Goal: Transaction & Acquisition: Purchase product/service

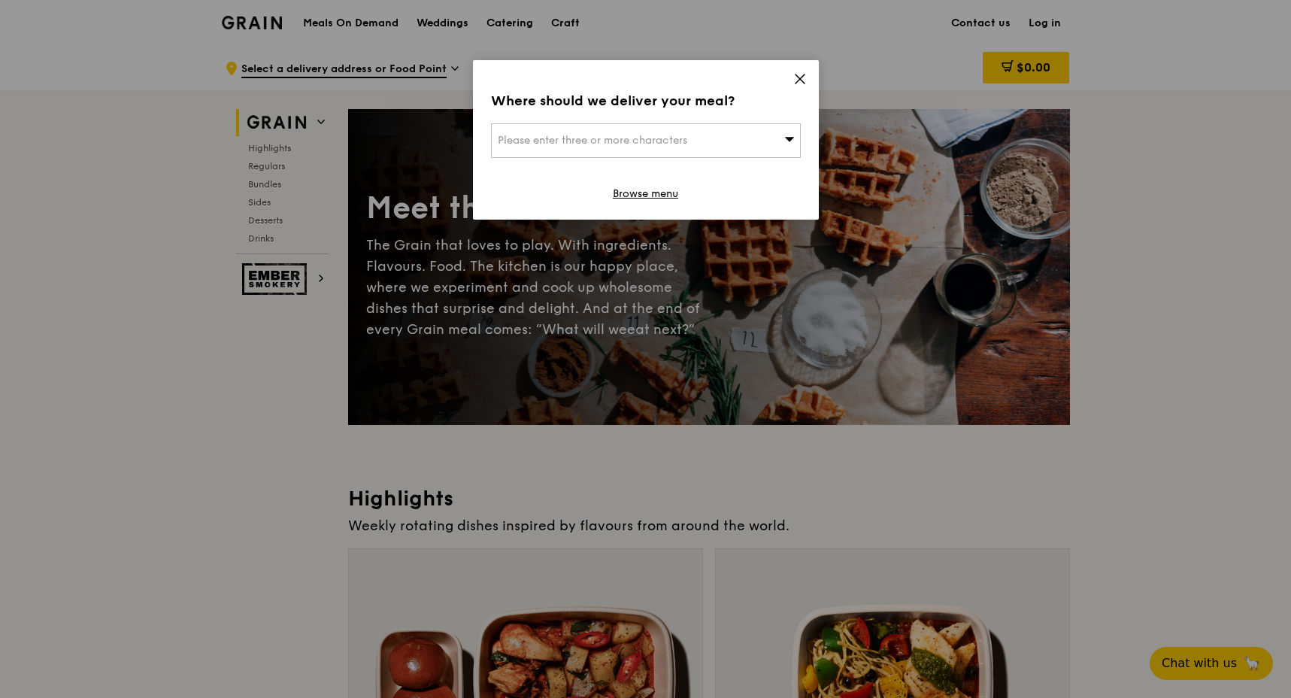
click at [801, 77] on icon at bounding box center [800, 78] width 9 height 9
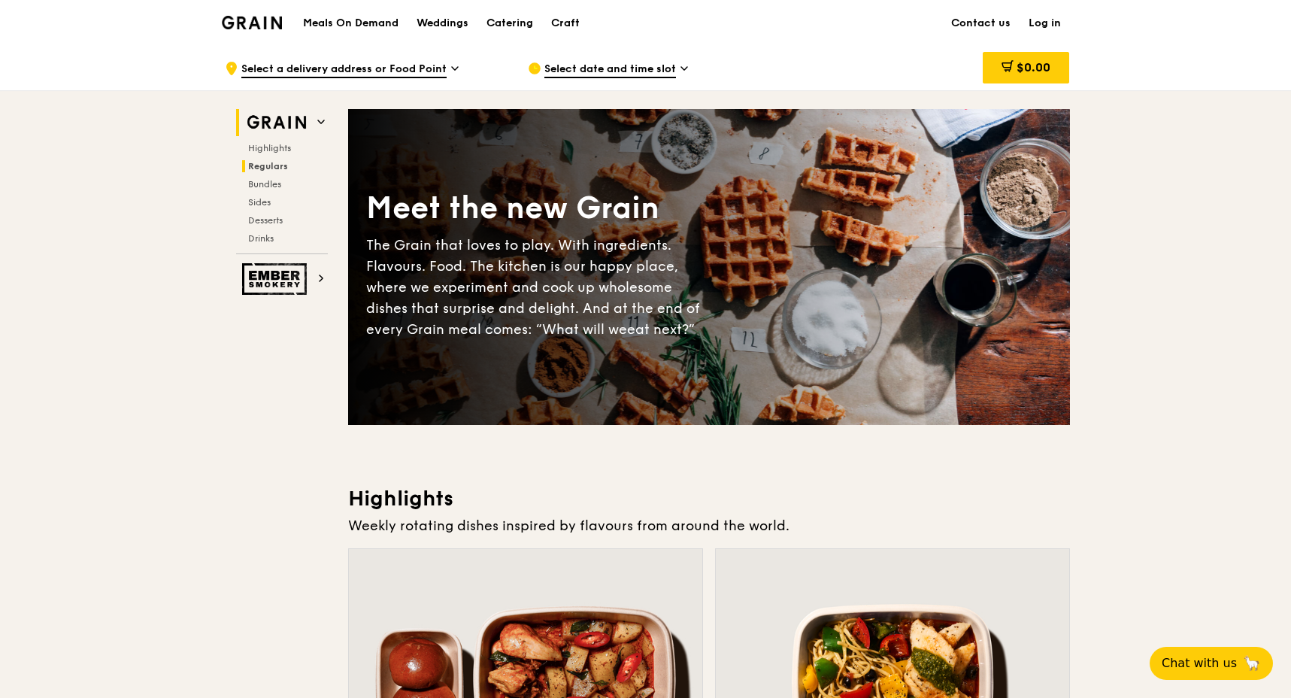
click at [271, 166] on span "Regulars" at bounding box center [268, 166] width 40 height 11
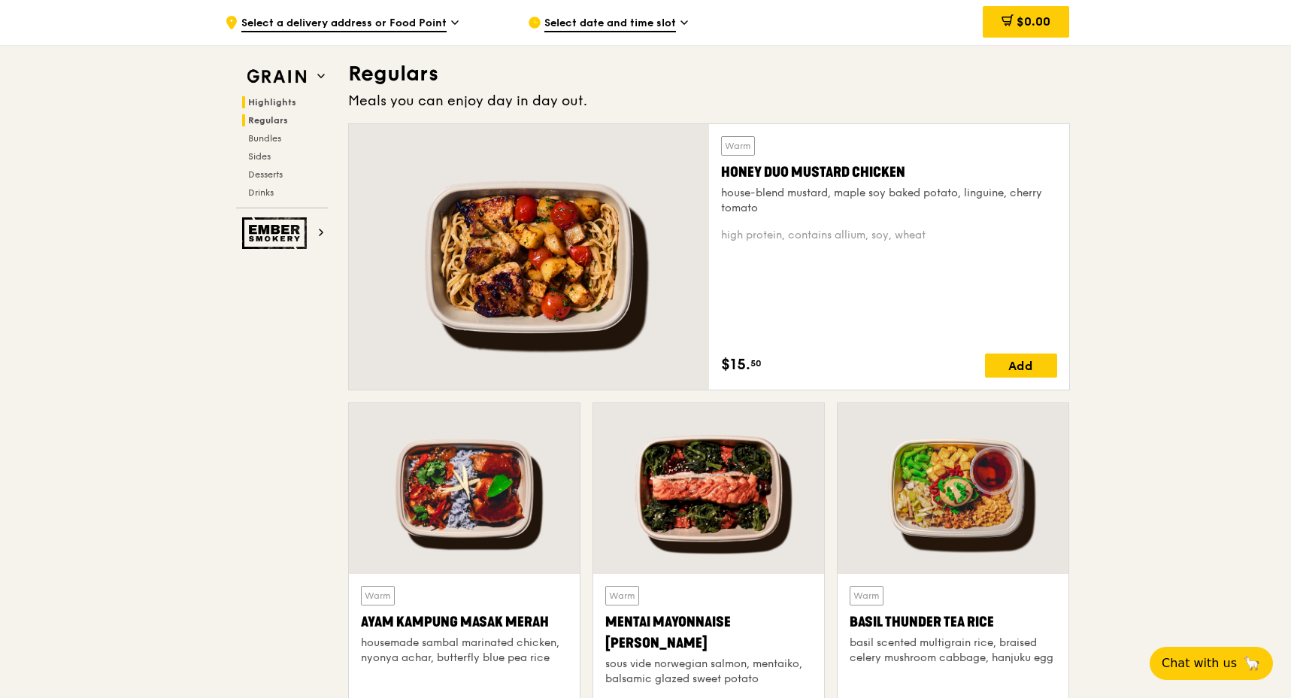
scroll to position [990, 0]
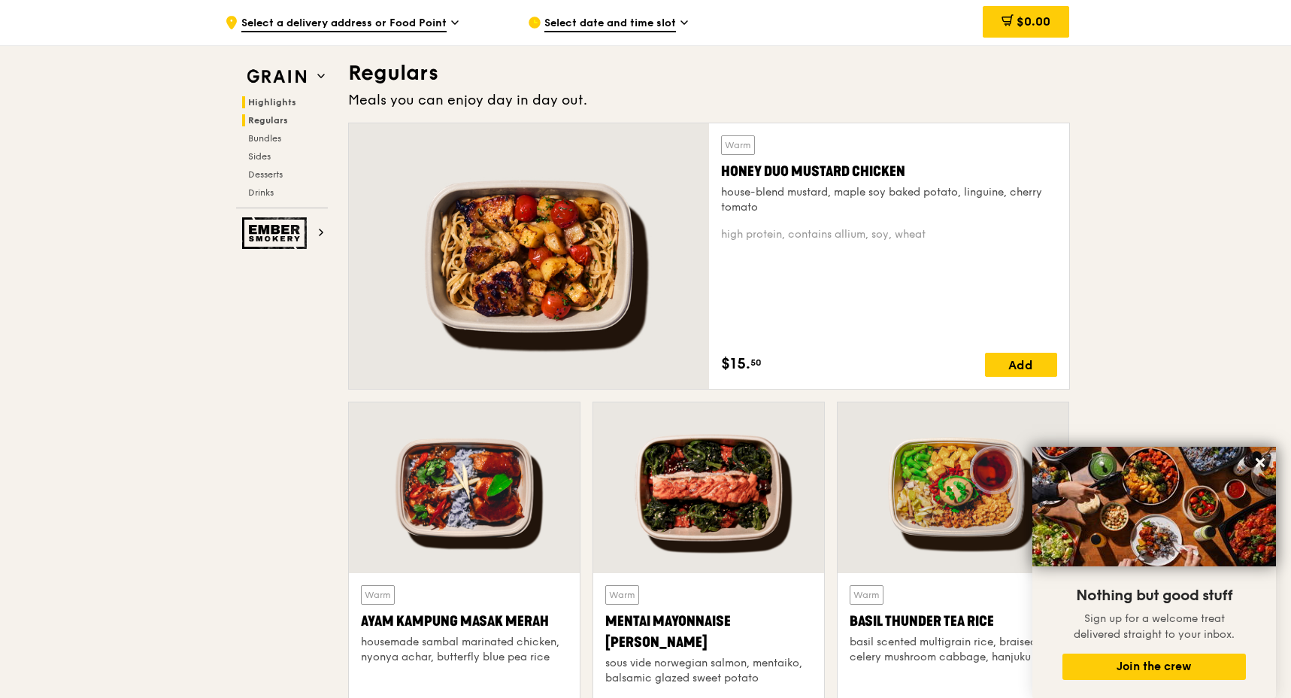
click at [286, 100] on span "Highlights" at bounding box center [272, 102] width 48 height 11
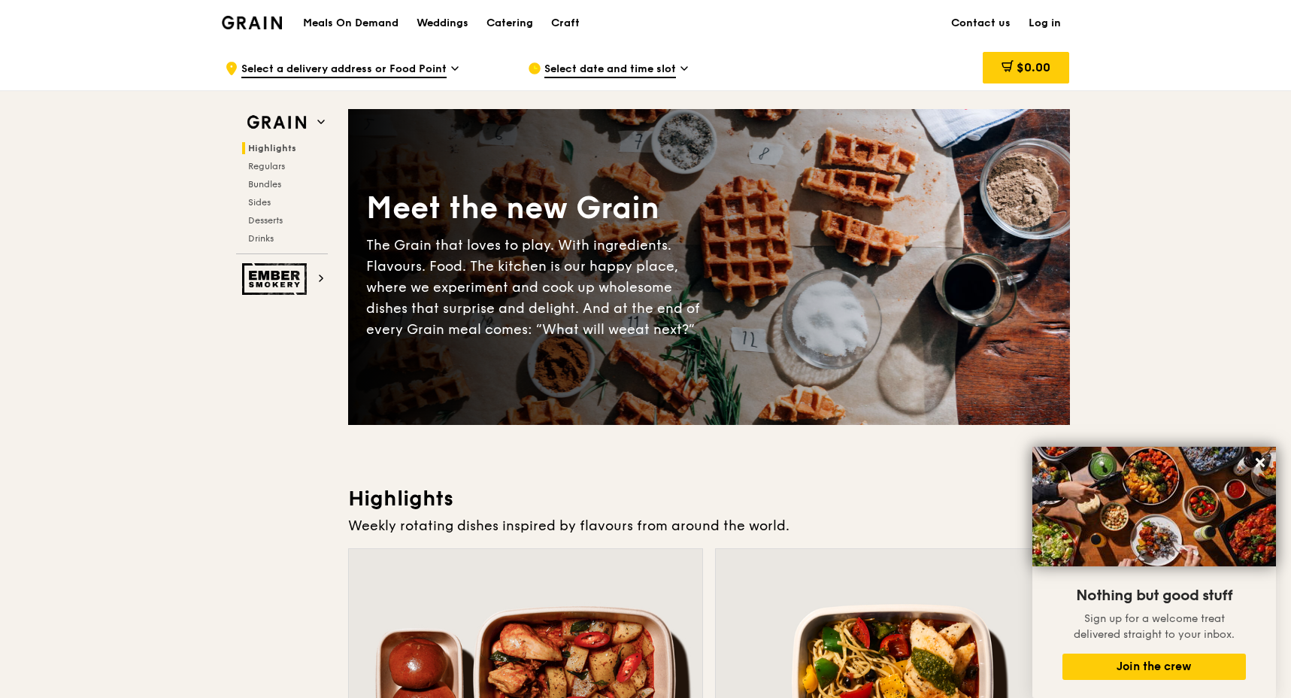
scroll to position [0, 0]
click at [374, 26] on h1 "Meals On Demand" at bounding box center [351, 23] width 96 height 15
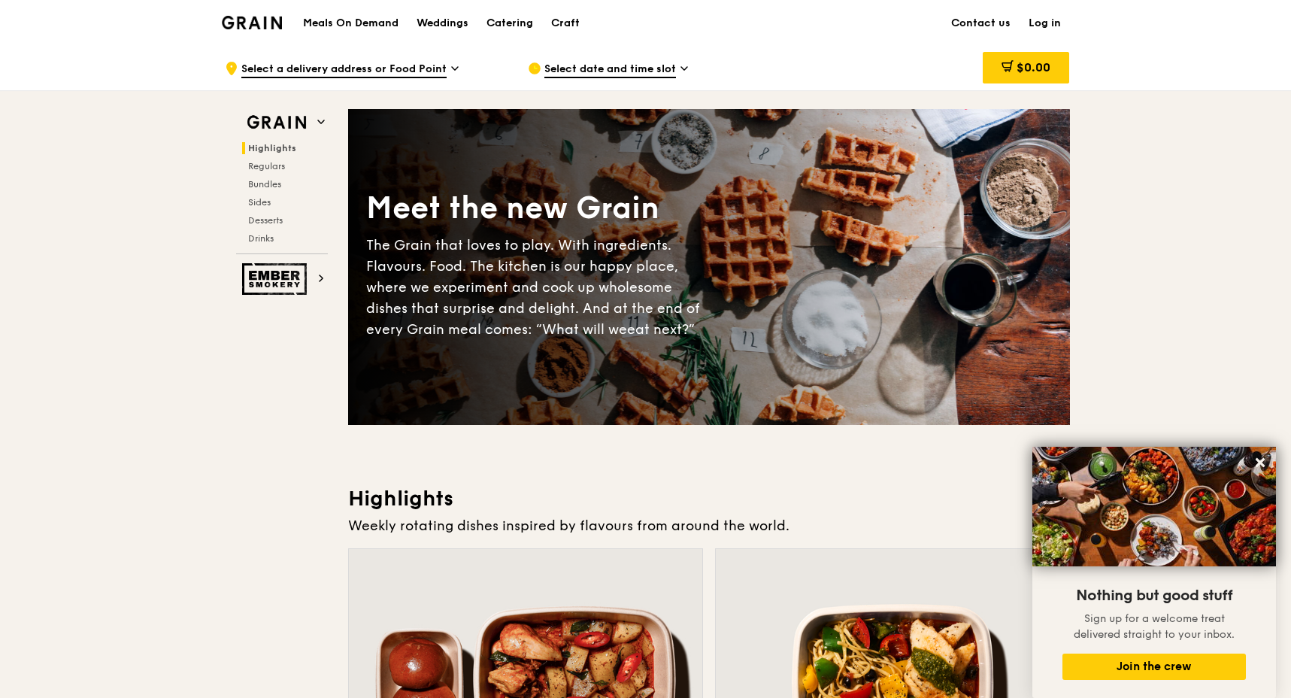
click at [374, 26] on h1 "Meals On Demand" at bounding box center [351, 23] width 96 height 15
click at [558, 26] on div "Craft" at bounding box center [565, 23] width 29 height 45
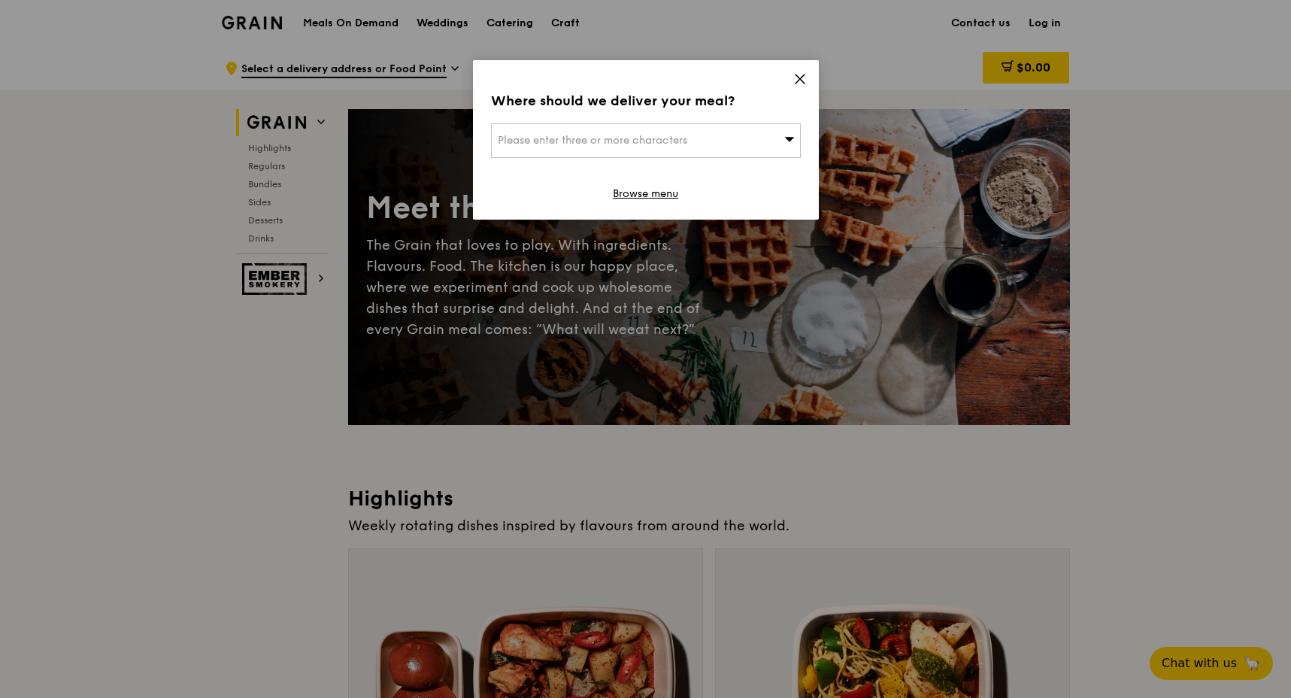
click at [685, 138] on span "Please enter three or more characters" at bounding box center [593, 140] width 190 height 13
click at [800, 84] on icon at bounding box center [800, 79] width 14 height 14
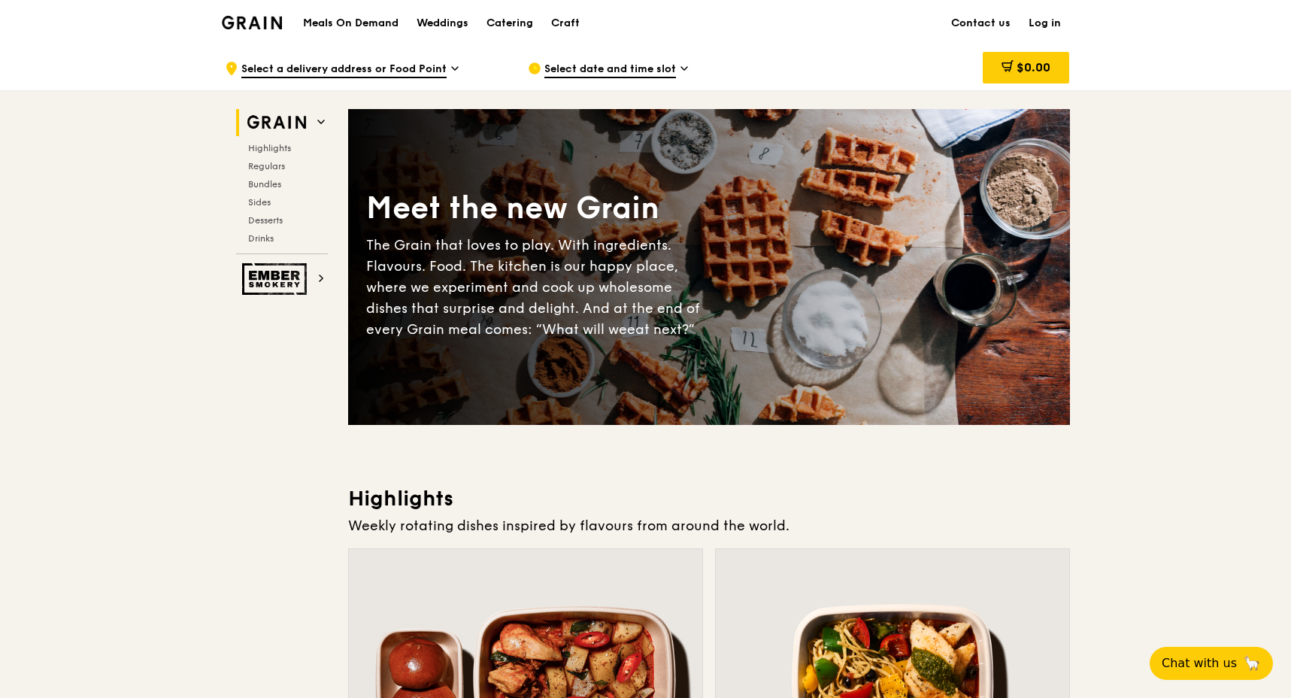
click at [326, 66] on span "Select a delivery address or Food Point" at bounding box center [343, 70] width 205 height 17
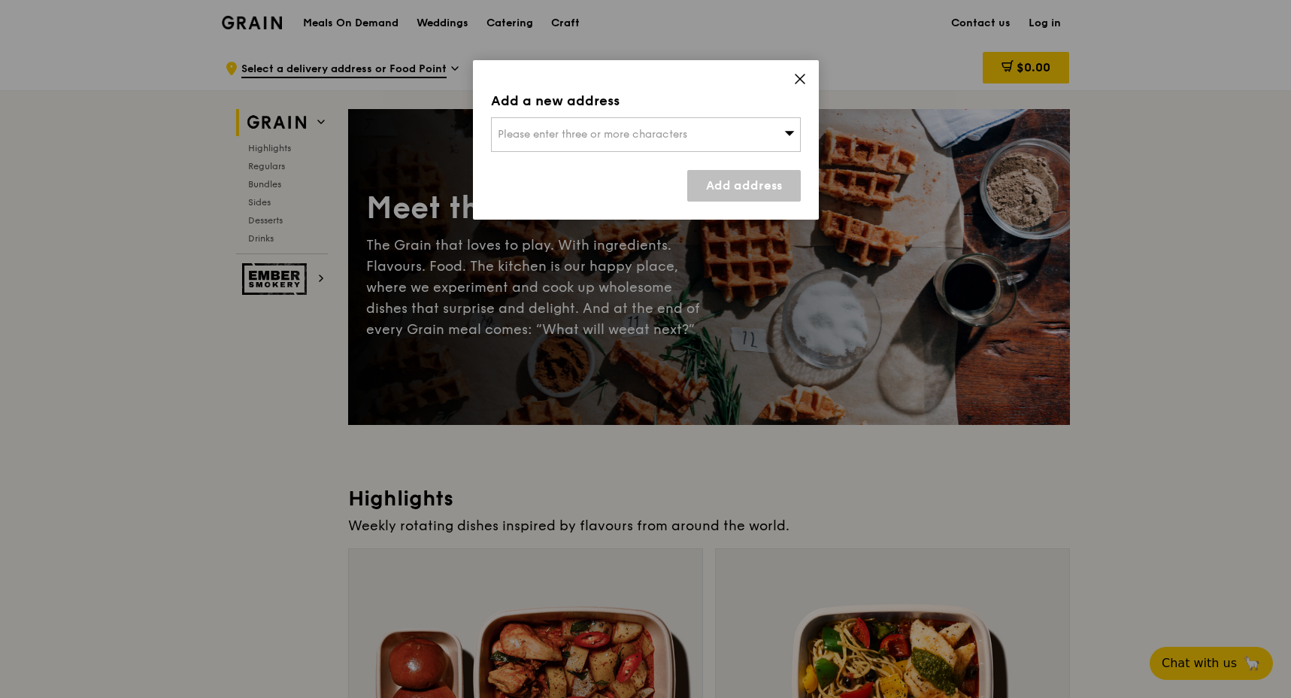
click at [506, 143] on div "Please enter three or more characters" at bounding box center [646, 134] width 310 height 35
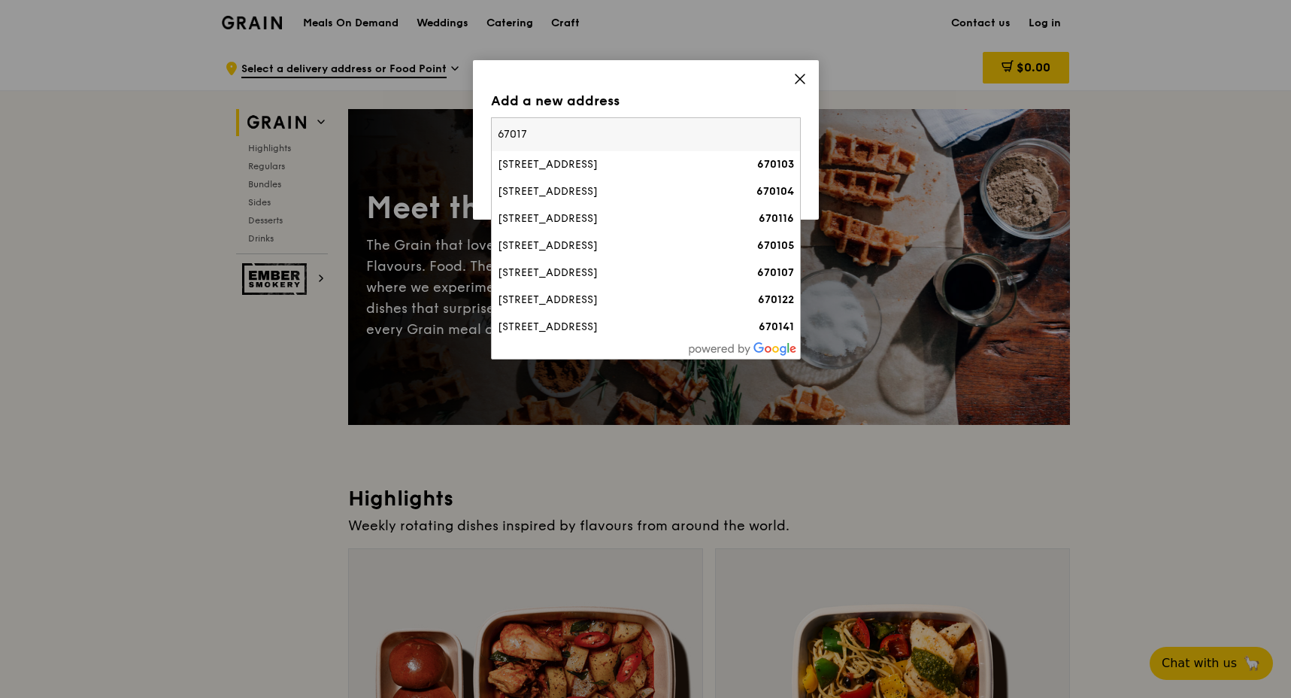
type input "670176"
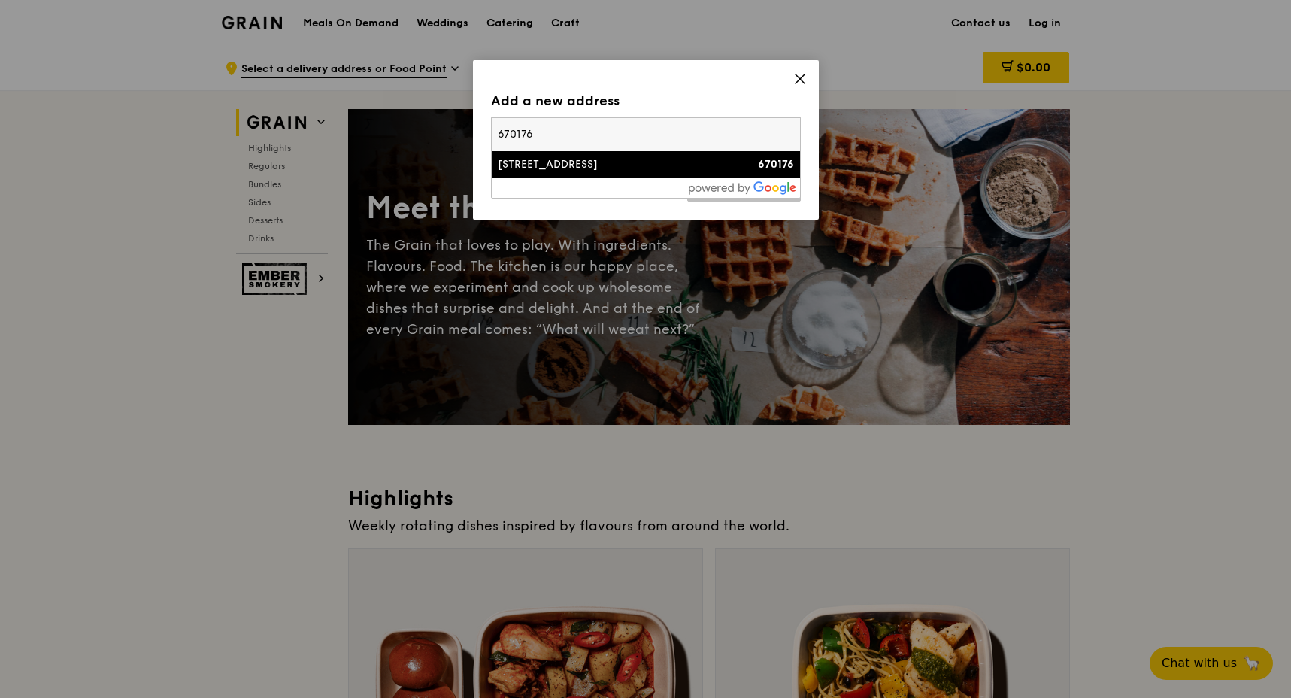
click at [551, 159] on div "[STREET_ADDRESS]" at bounding box center [609, 164] width 223 height 15
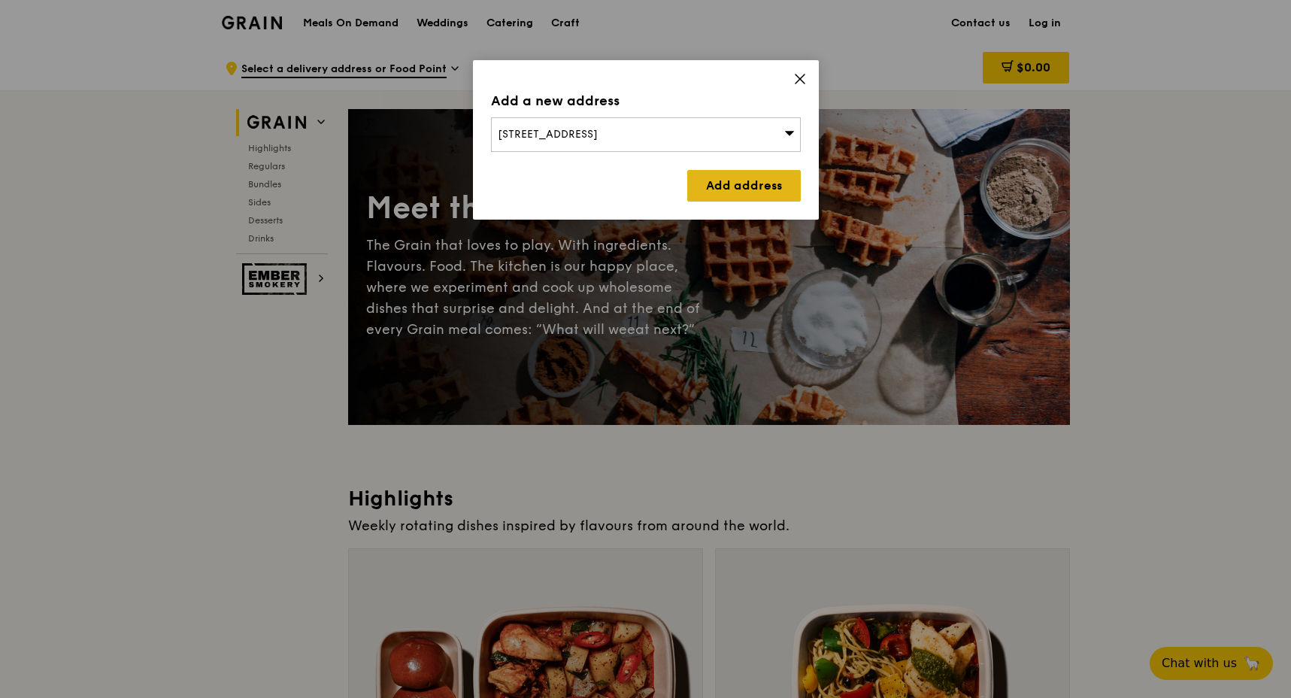
click at [739, 189] on link "Add address" at bounding box center [744, 186] width 114 height 32
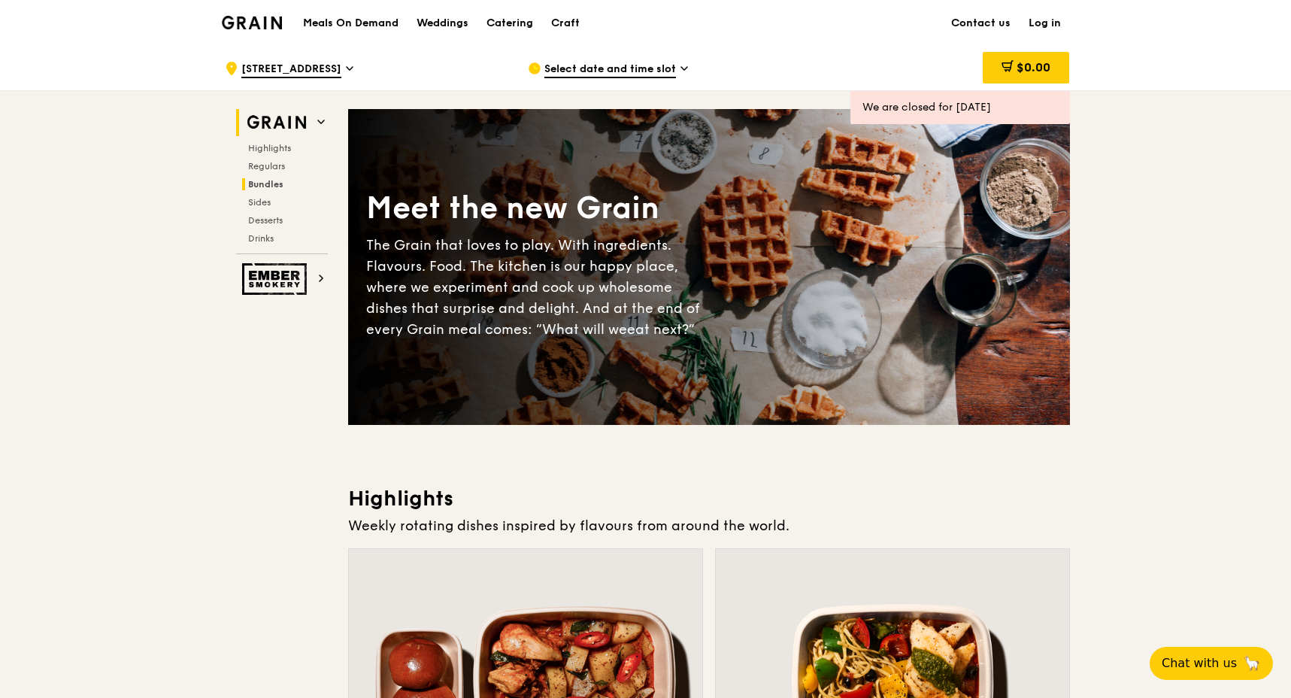
click at [274, 183] on span "Bundles" at bounding box center [265, 184] width 35 height 11
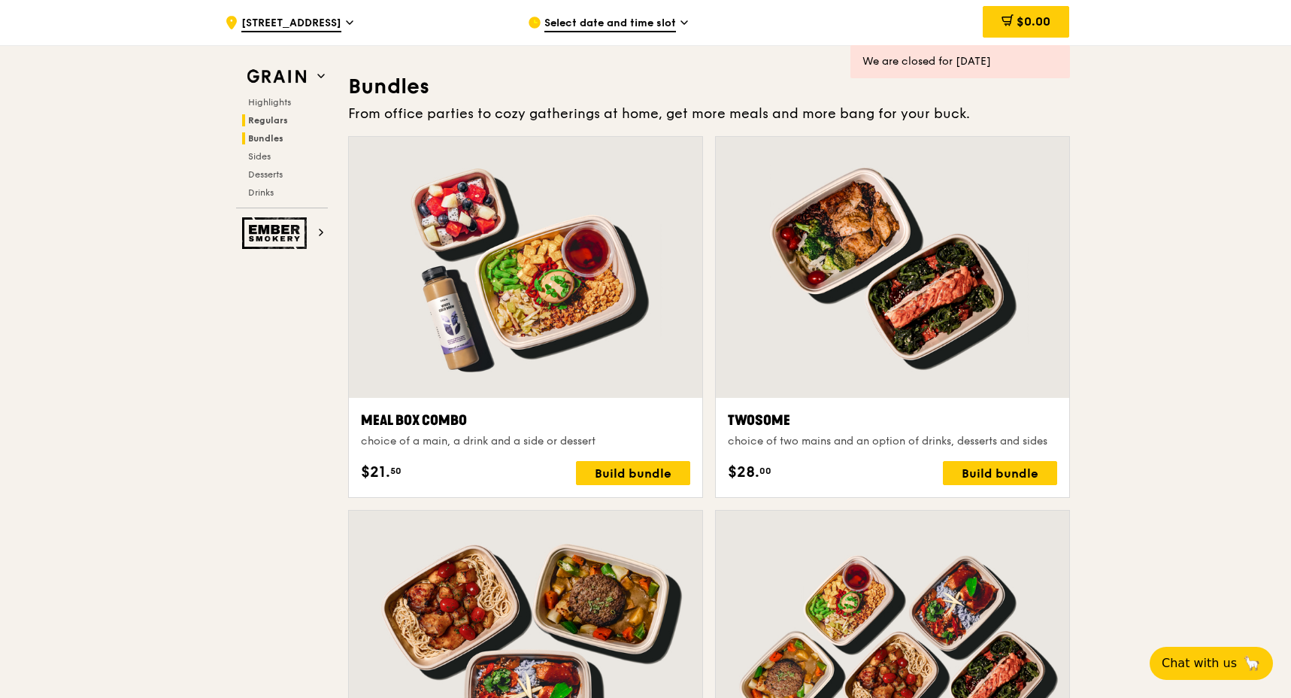
scroll to position [2167, 0]
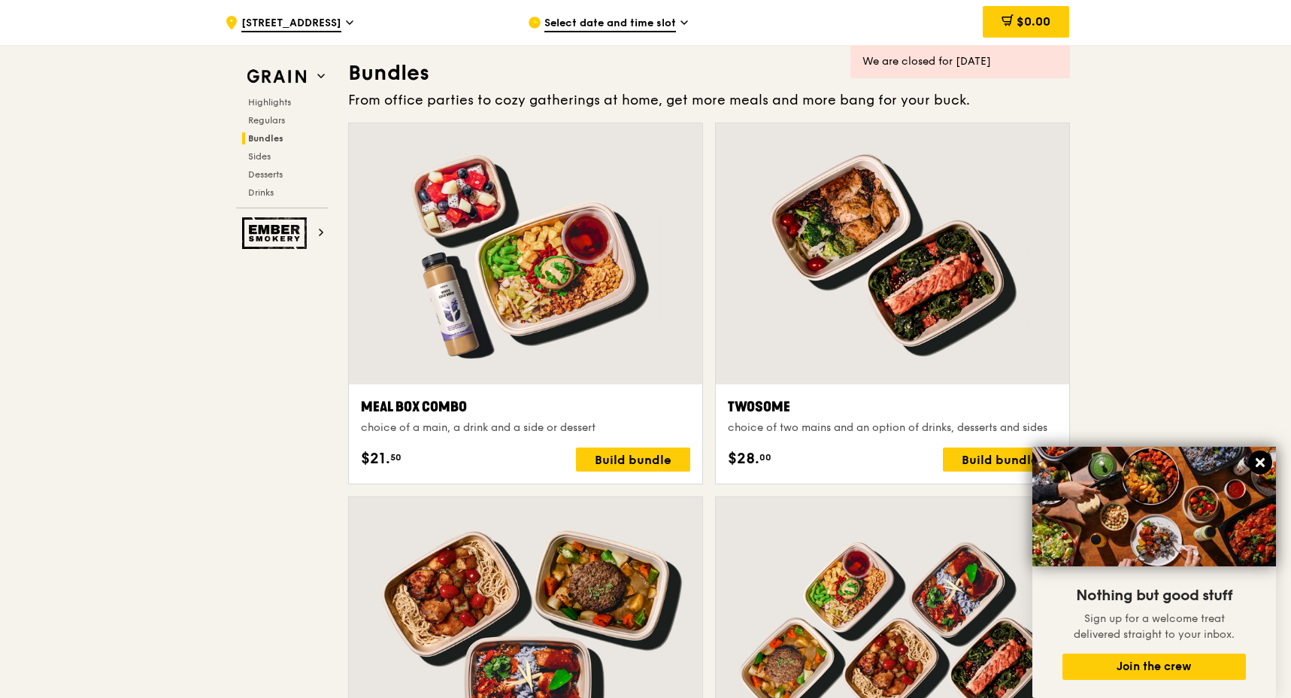
click at [1263, 465] on icon at bounding box center [1260, 462] width 9 height 9
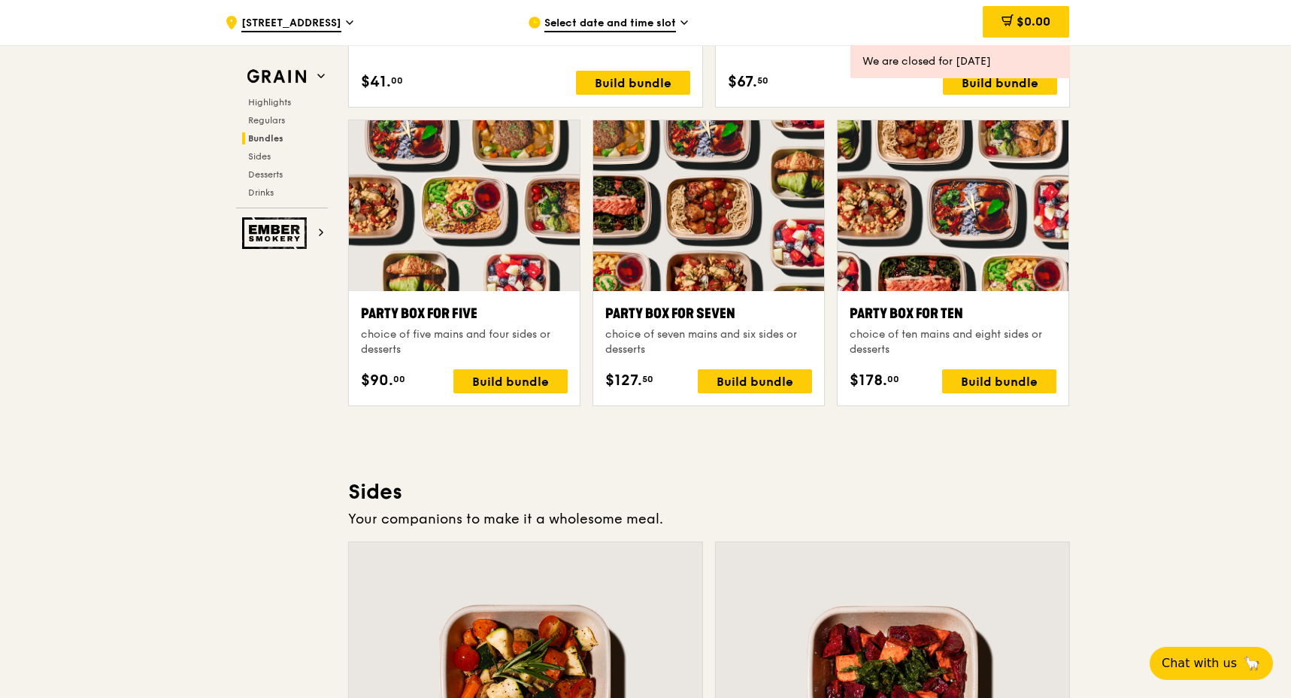
scroll to position [2935, 0]
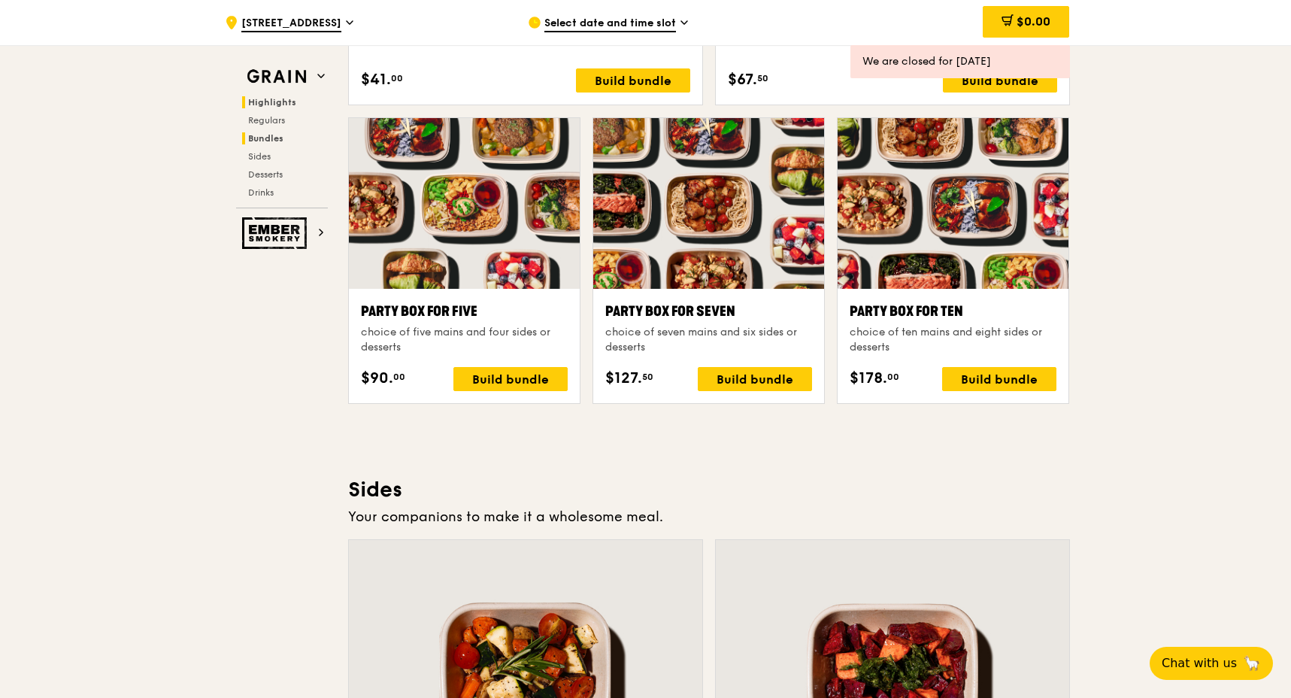
click at [290, 97] on span "Highlights" at bounding box center [272, 102] width 48 height 11
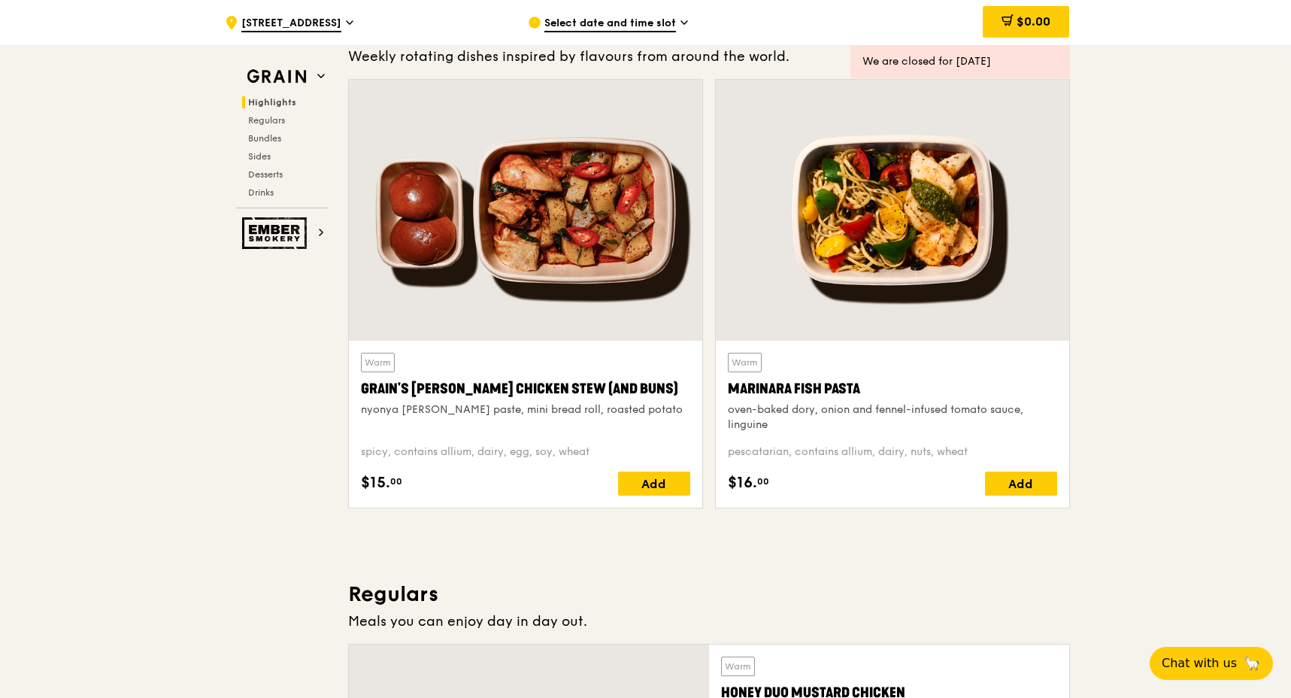
scroll to position [424, 0]
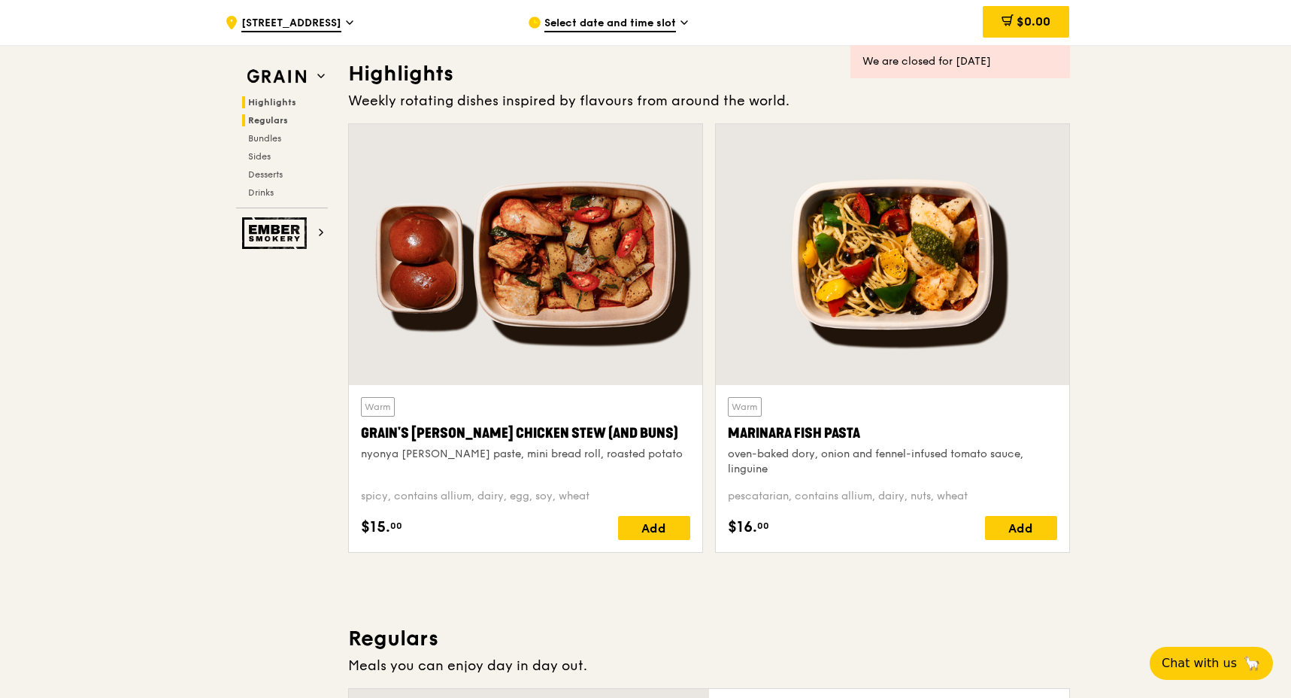
click at [286, 117] on span "Regulars" at bounding box center [268, 120] width 40 height 11
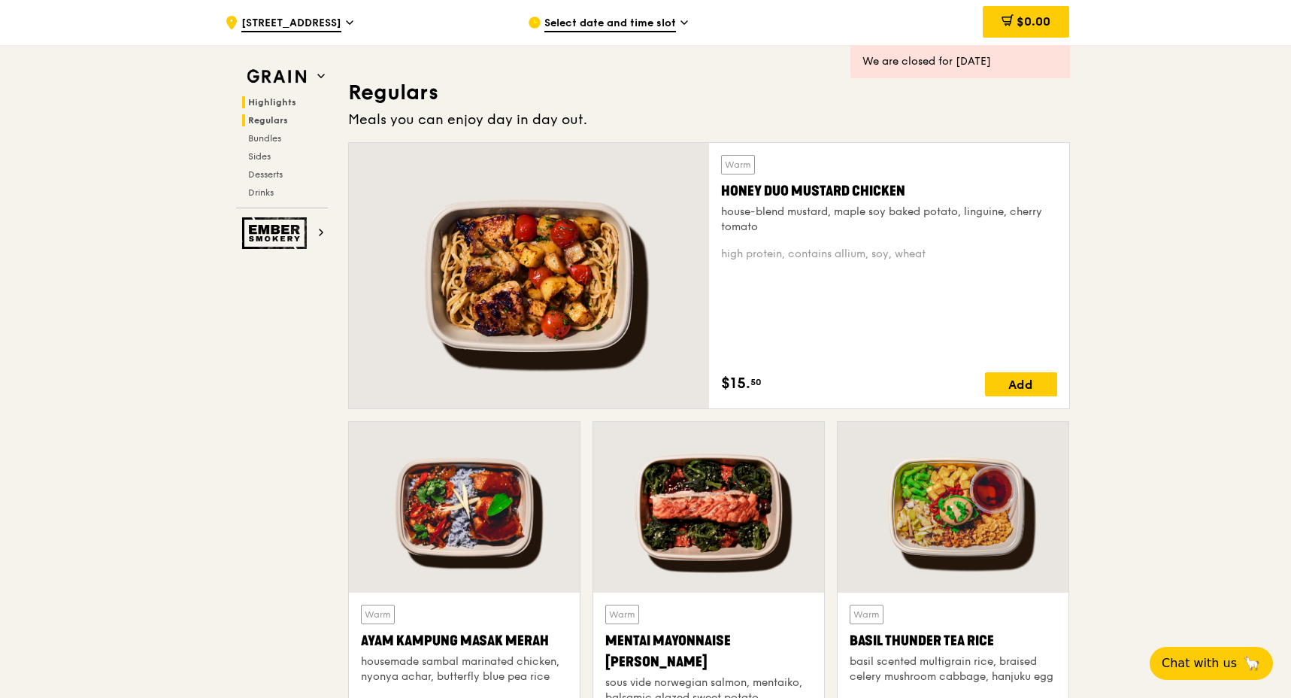
scroll to position [989, 0]
